Goal: Task Accomplishment & Management: Use online tool/utility

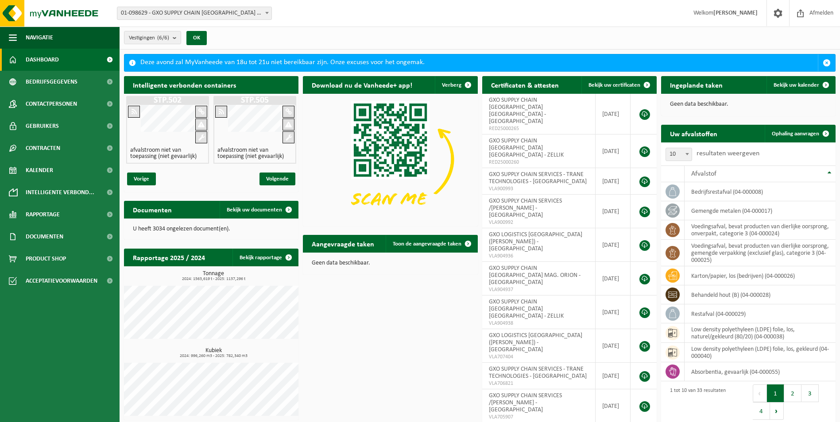
click at [174, 15] on span "01-098629 - GXO SUPPLY CHAIN [GEOGRAPHIC_DATA] [GEOGRAPHIC_DATA] - [GEOGRAPHIC_…" at bounding box center [194, 13] width 154 height 12
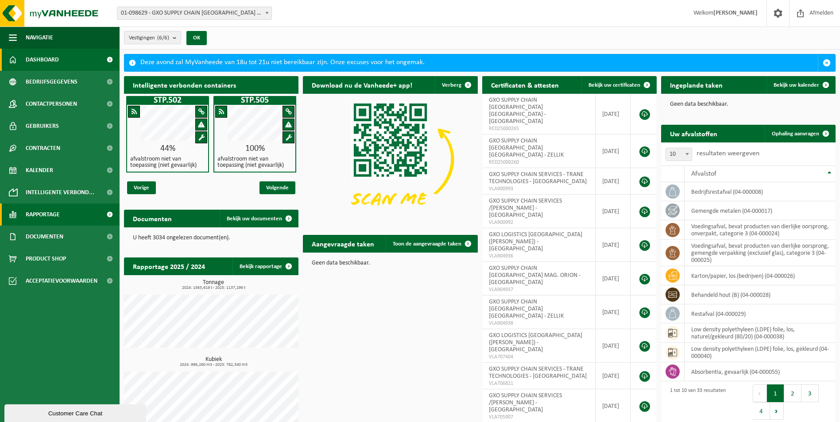
click at [51, 216] on span "Rapportage" at bounding box center [43, 215] width 34 height 22
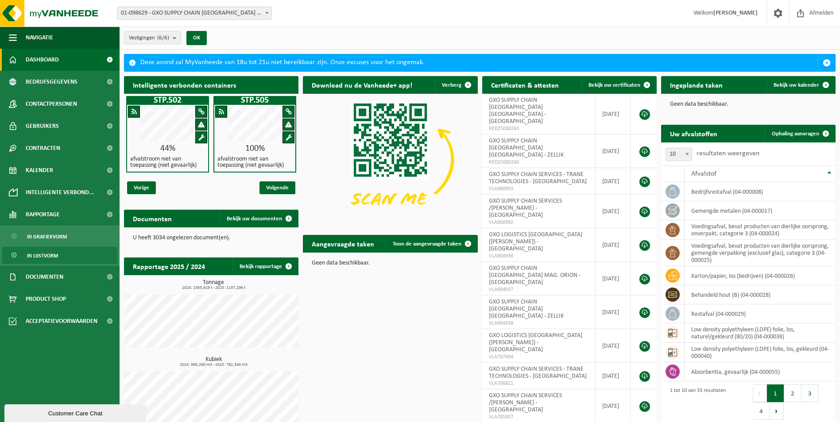
click at [50, 250] on span "In lijstvorm" at bounding box center [42, 255] width 31 height 17
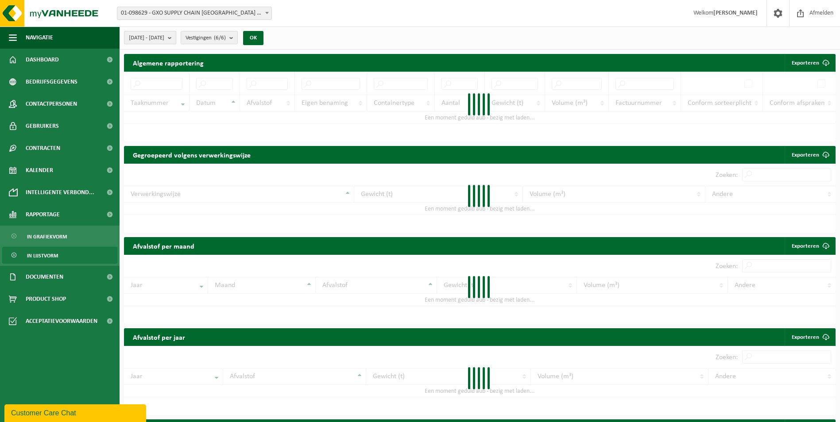
click at [176, 39] on b "submit" at bounding box center [172, 37] width 8 height 12
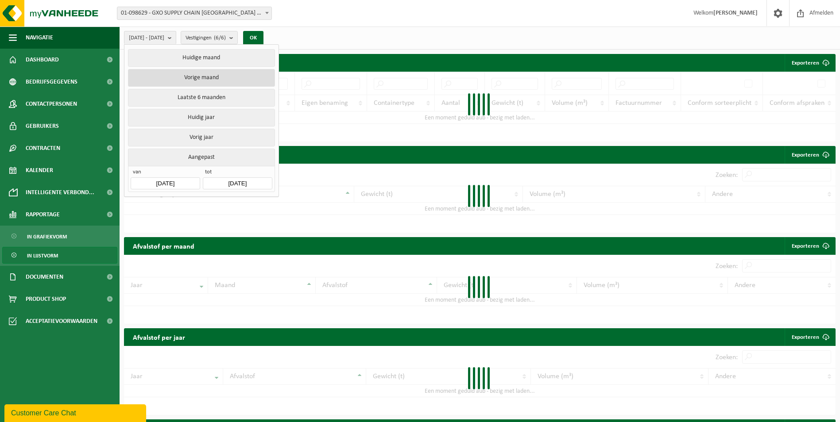
click at [197, 71] on button "Vorige maand" at bounding box center [201, 78] width 147 height 18
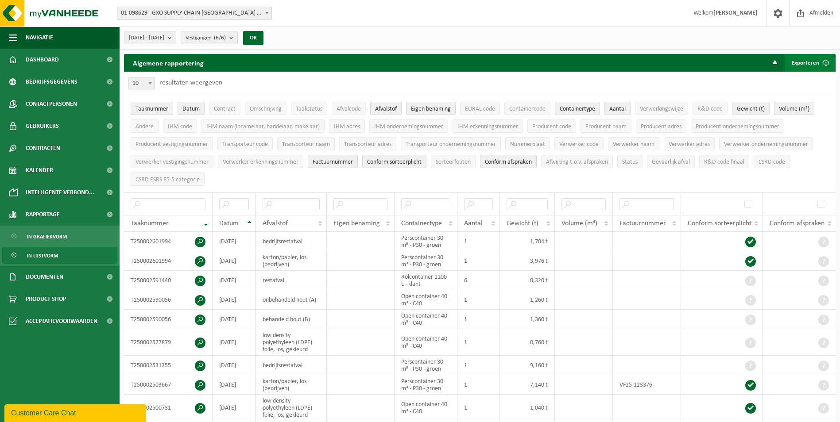
click at [814, 60] on button "Exporteren" at bounding box center [809, 63] width 50 height 18
click at [785, 93] on link "Alle beschikbare kolommen" at bounding box center [794, 98] width 80 height 18
